Goal: Navigation & Orientation: Find specific page/section

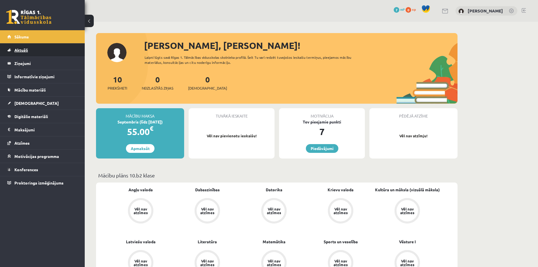
click at [29, 49] on link "Aktuāli" at bounding box center [42, 49] width 70 height 13
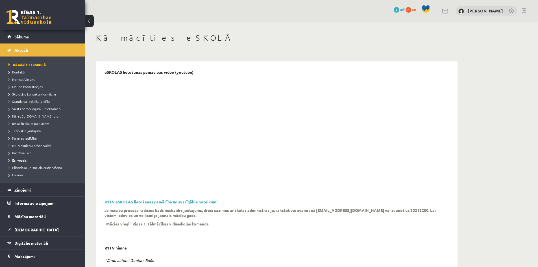
click at [19, 73] on span "Kontakti" at bounding box center [16, 72] width 17 height 5
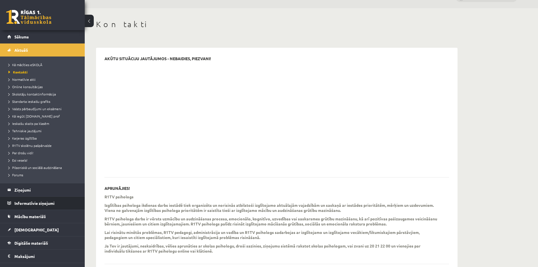
scroll to position [4, 0]
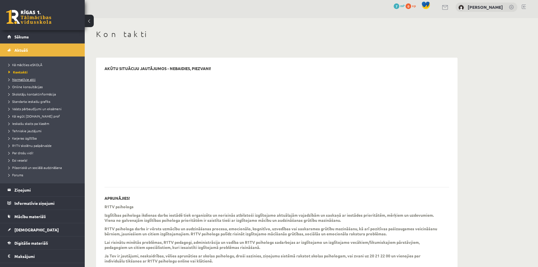
click at [18, 81] on span "Normatīvie akti" at bounding box center [21, 79] width 27 height 5
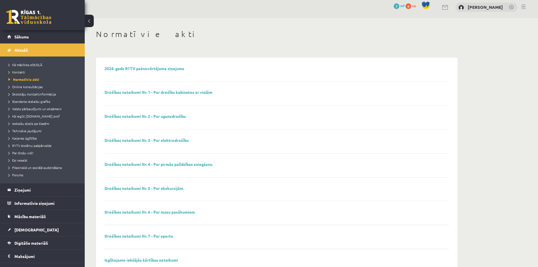
click at [23, 105] on li "Valsts pārbaudījumi un eksāmeni" at bounding box center [43, 108] width 71 height 7
click at [22, 111] on link "Valsts pārbaudījumi un eksāmeni" at bounding box center [43, 108] width 71 height 5
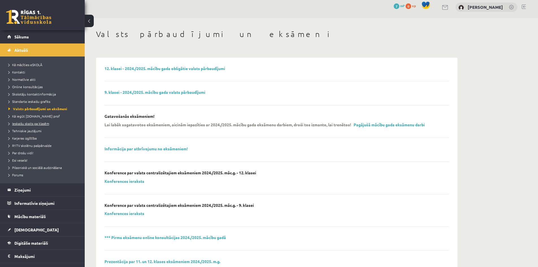
click at [18, 124] on span "Ieskaišu skaits pa klasēm" at bounding box center [28, 123] width 41 height 5
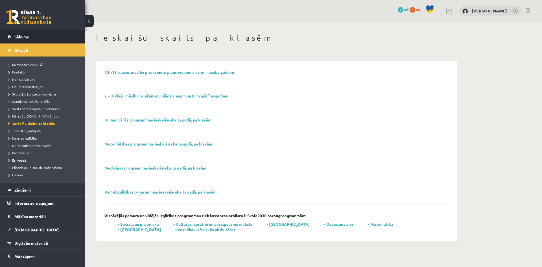
click at [26, 42] on link "Sākums" at bounding box center [42, 36] width 70 height 13
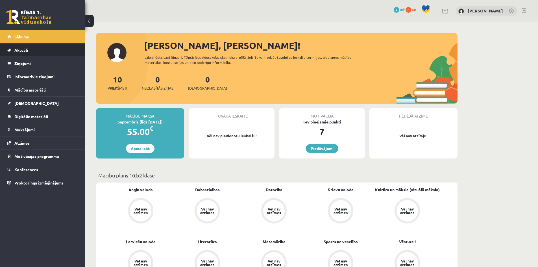
click at [21, 48] on span "Aktuāli" at bounding box center [21, 49] width 14 height 5
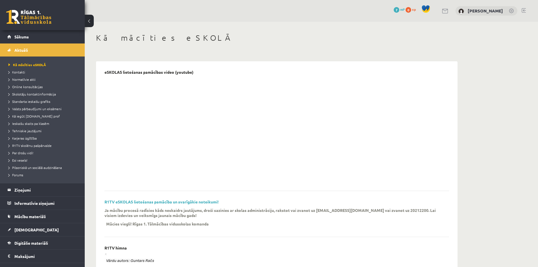
click at [21, 75] on li "Kontakti" at bounding box center [43, 71] width 71 height 7
click at [21, 73] on span "Kontakti" at bounding box center [17, 72] width 19 height 5
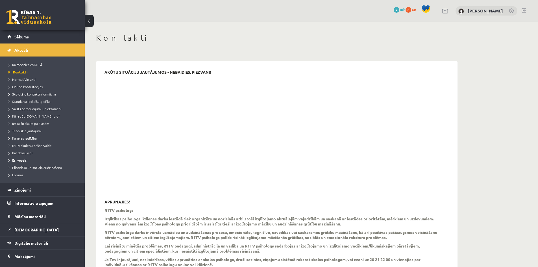
click at [16, 18] on link at bounding box center [28, 17] width 45 height 14
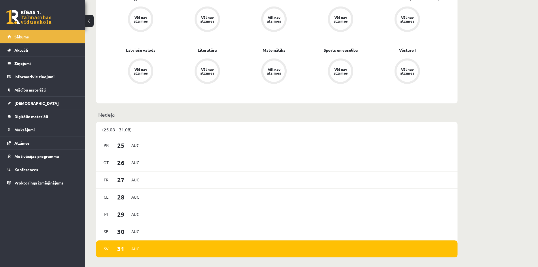
scroll to position [141, 0]
